Goal: Information Seeking & Learning: Learn about a topic

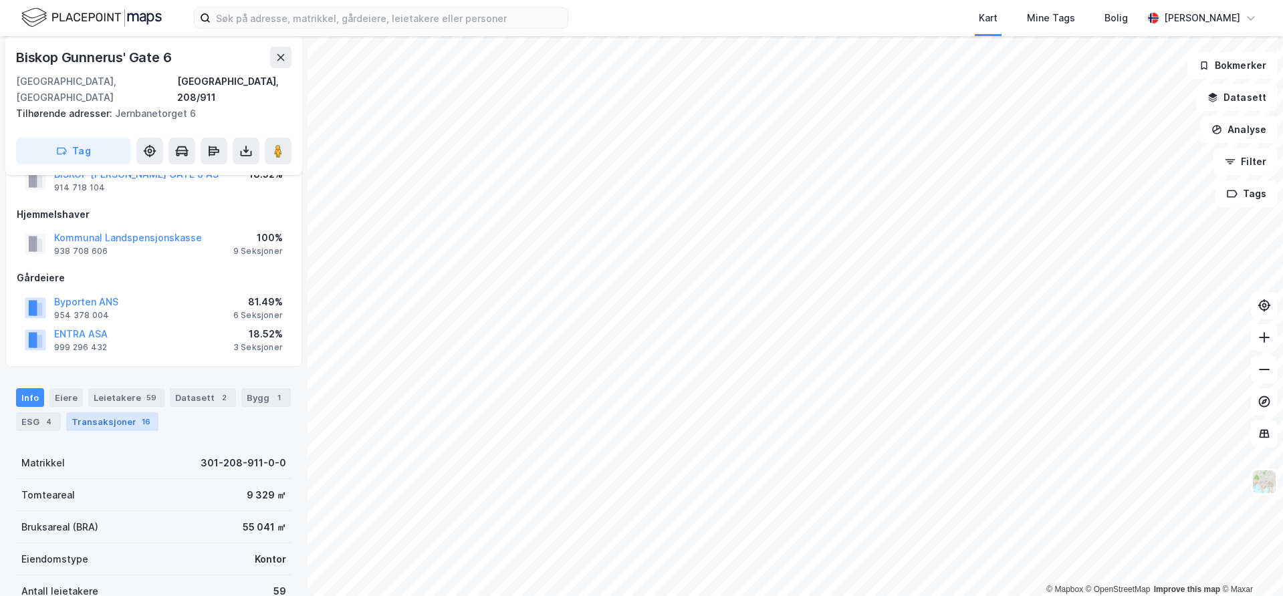
scroll to position [86, 0]
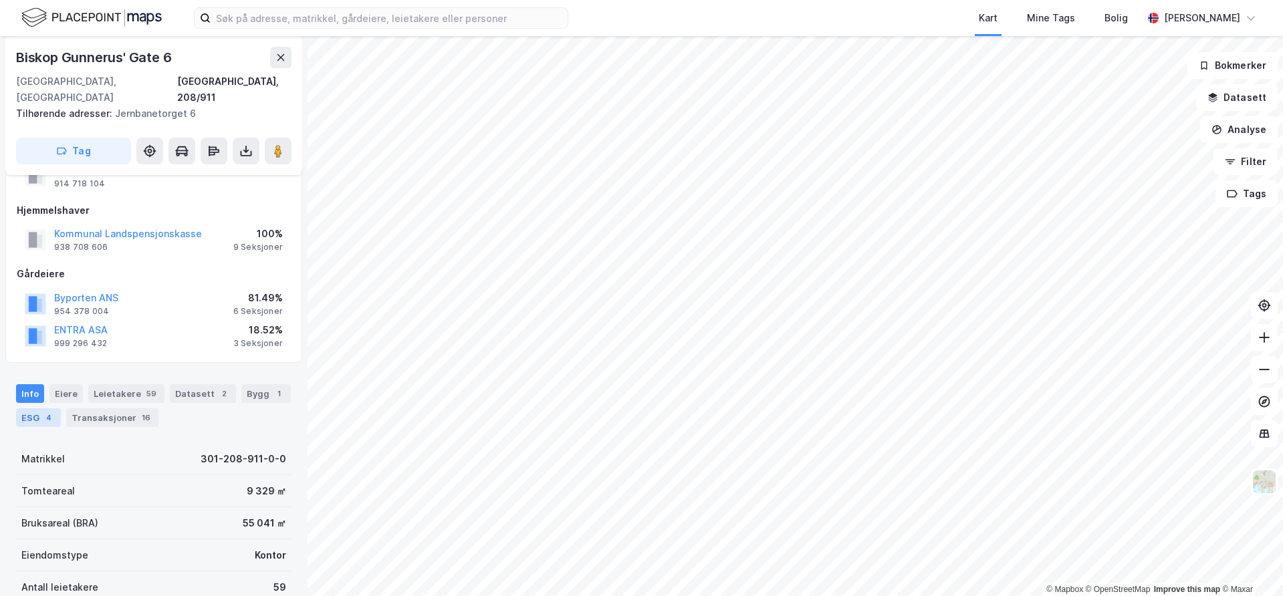
click at [50, 411] on div "4" at bounding box center [48, 417] width 13 height 13
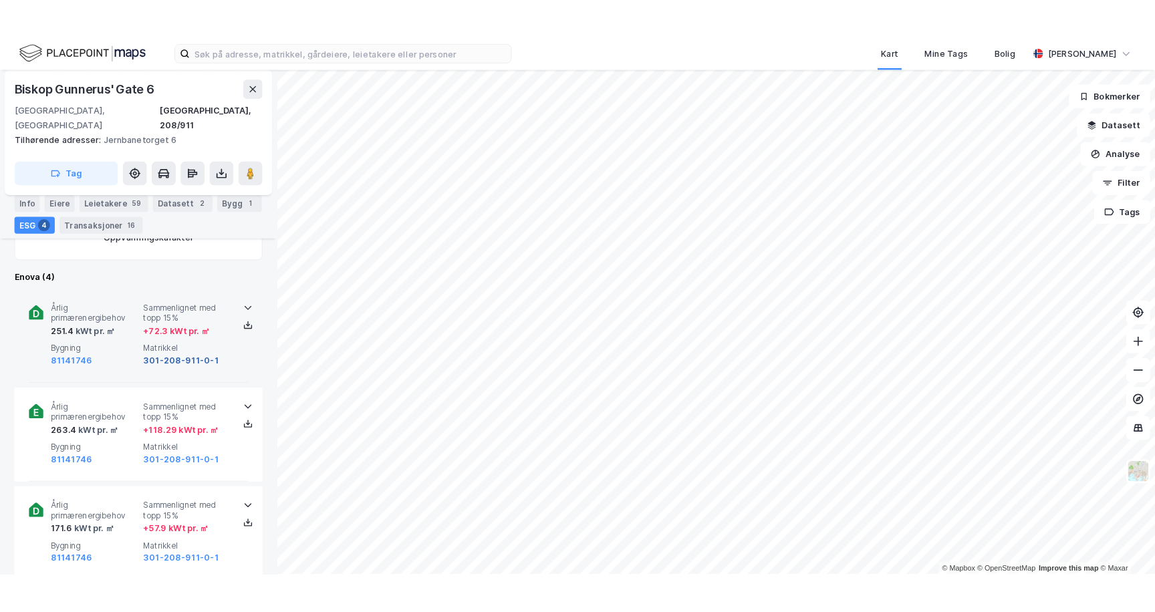
scroll to position [574, 0]
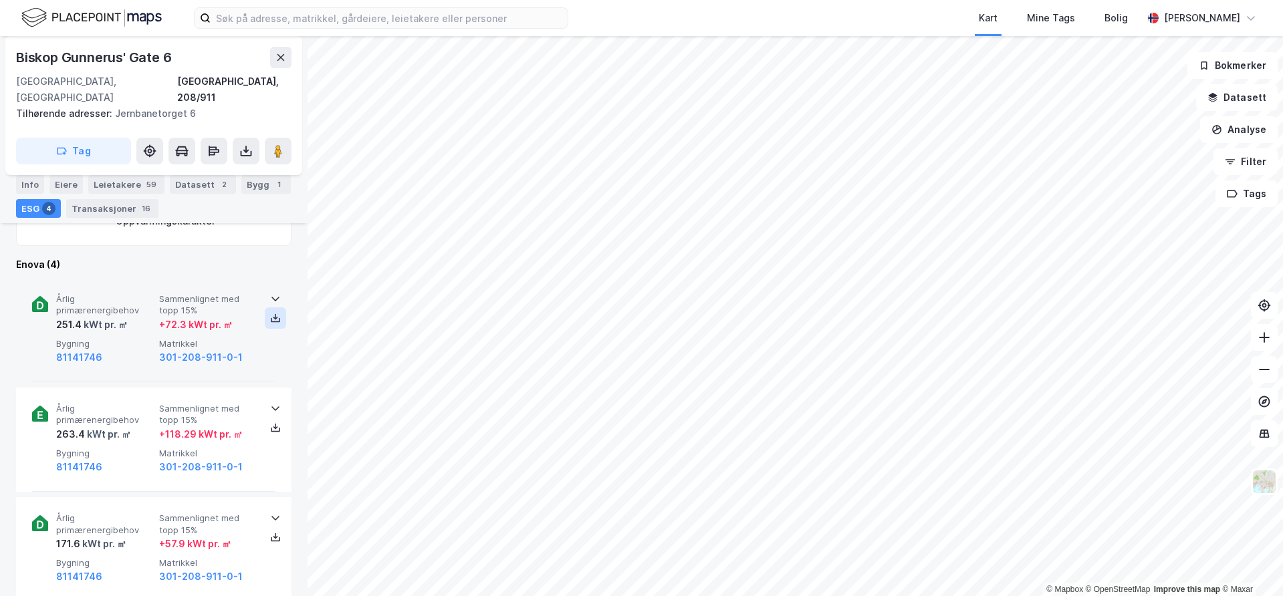
click at [271, 318] on icon at bounding box center [275, 320] width 9 height 5
